Goal: Task Accomplishment & Management: Complete application form

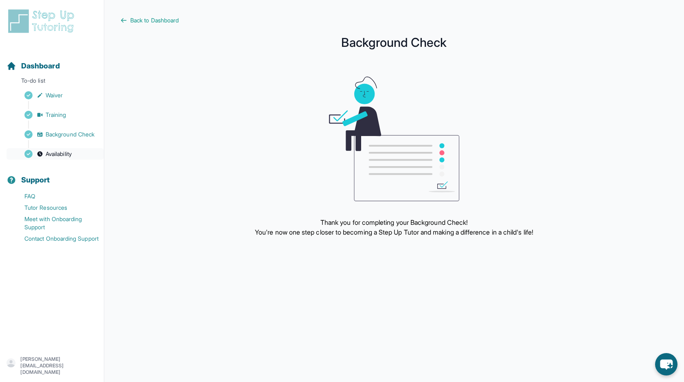
click at [55, 154] on span "Availability" at bounding box center [59, 154] width 26 height 8
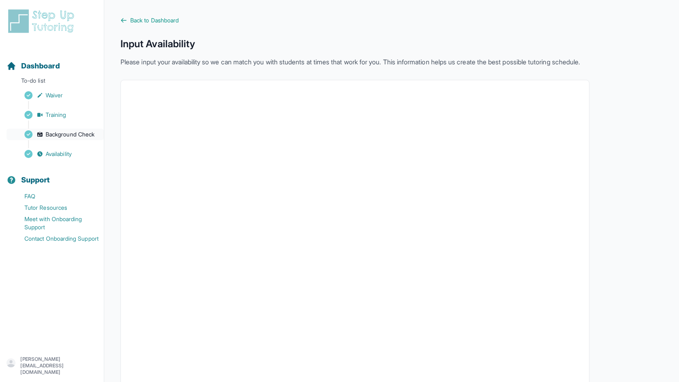
click at [58, 131] on span "Background Check" at bounding box center [70, 134] width 49 height 8
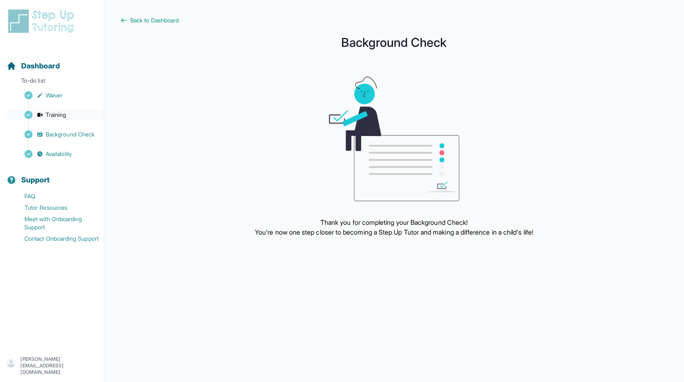
click at [54, 118] on span "Training" at bounding box center [56, 115] width 21 height 8
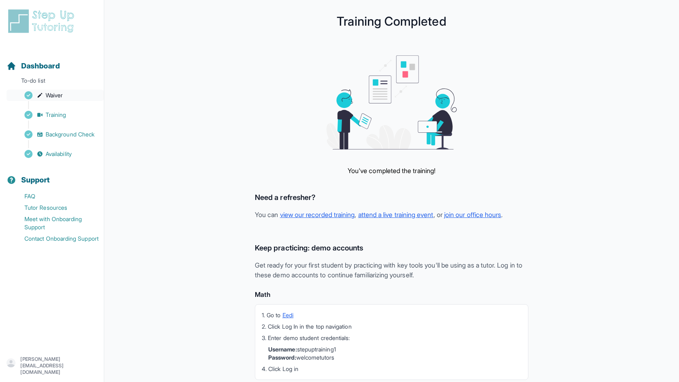
click at [53, 95] on span "Waiver" at bounding box center [54, 95] width 17 height 8
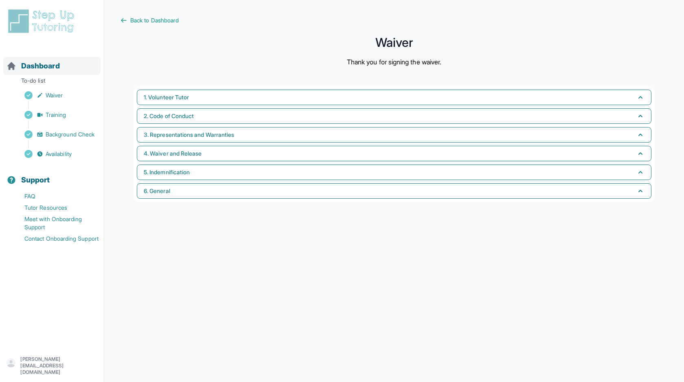
click at [43, 64] on span "Dashboard" at bounding box center [40, 65] width 39 height 11
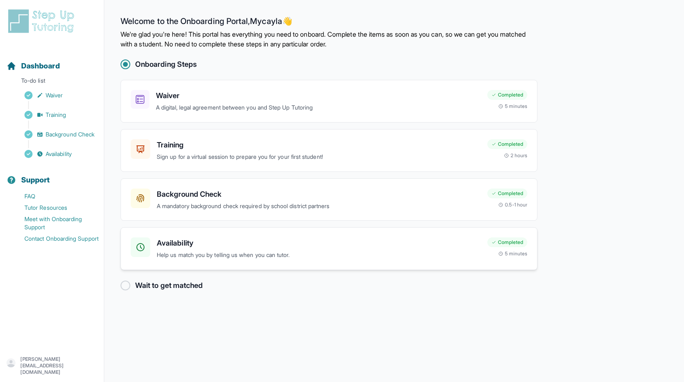
click at [187, 240] on h3 "Availability" at bounding box center [319, 242] width 324 height 11
